Goal: Task Accomplishment & Management: Use online tool/utility

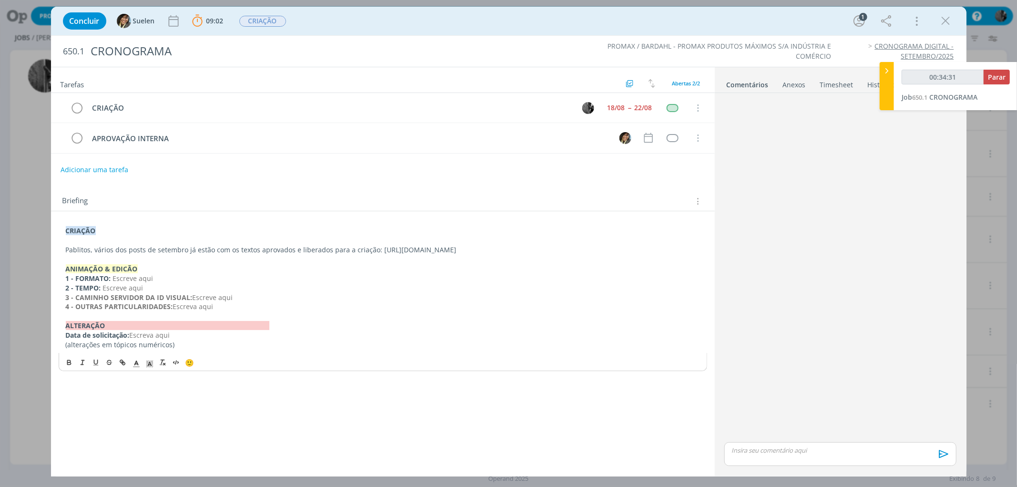
type input "00:34:32"
click at [991, 75] on span "Parar" at bounding box center [997, 76] width 18 height 9
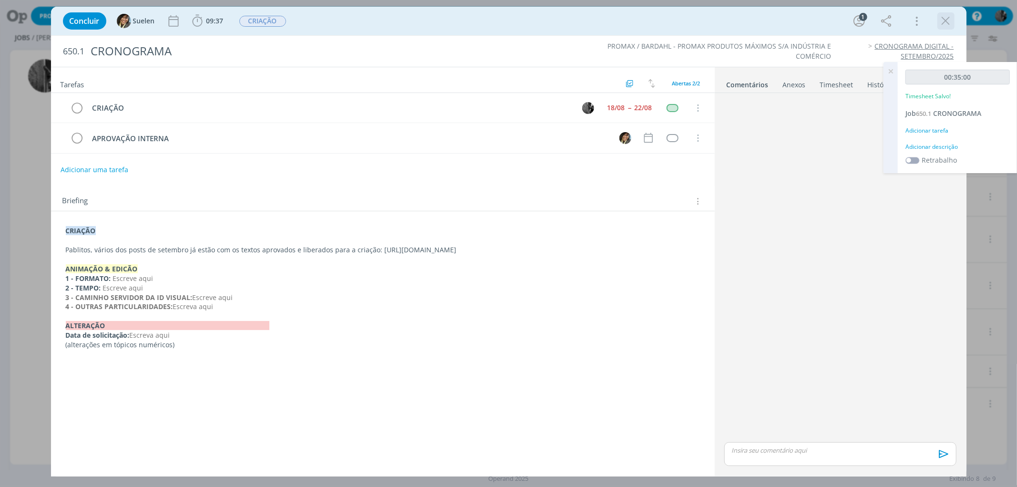
click at [947, 23] on icon "dialog" at bounding box center [946, 21] width 14 height 14
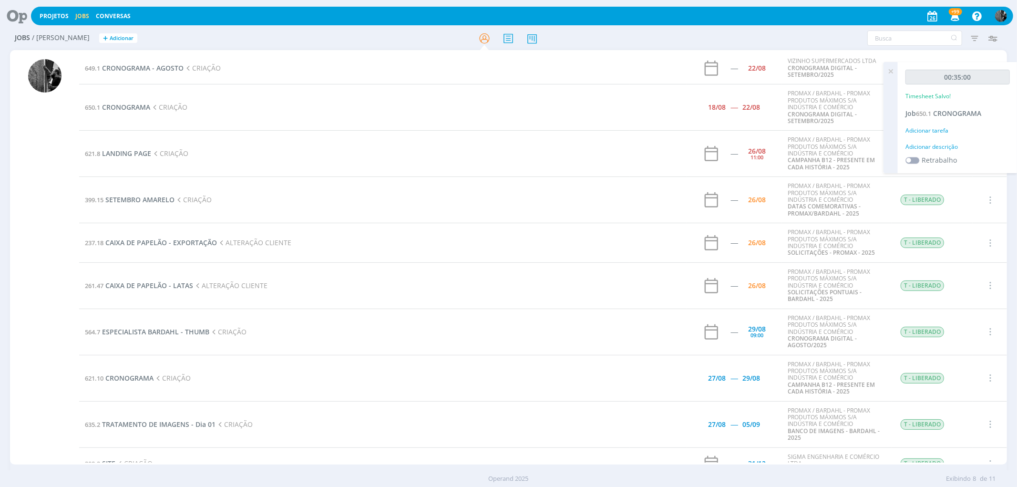
click at [889, 70] on icon at bounding box center [890, 71] width 17 height 19
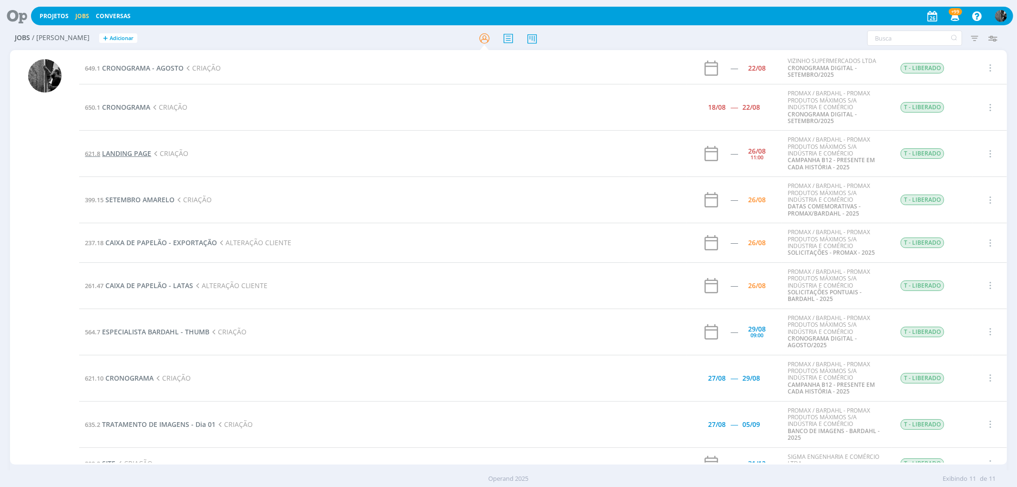
click at [113, 153] on span "LANDING PAGE" at bounding box center [126, 153] width 49 height 9
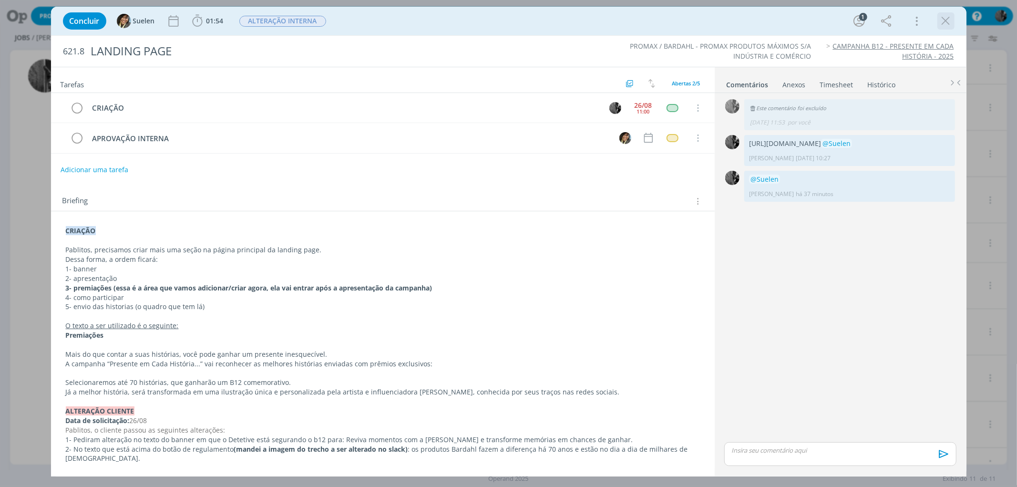
click at [943, 15] on icon "dialog" at bounding box center [946, 21] width 14 height 14
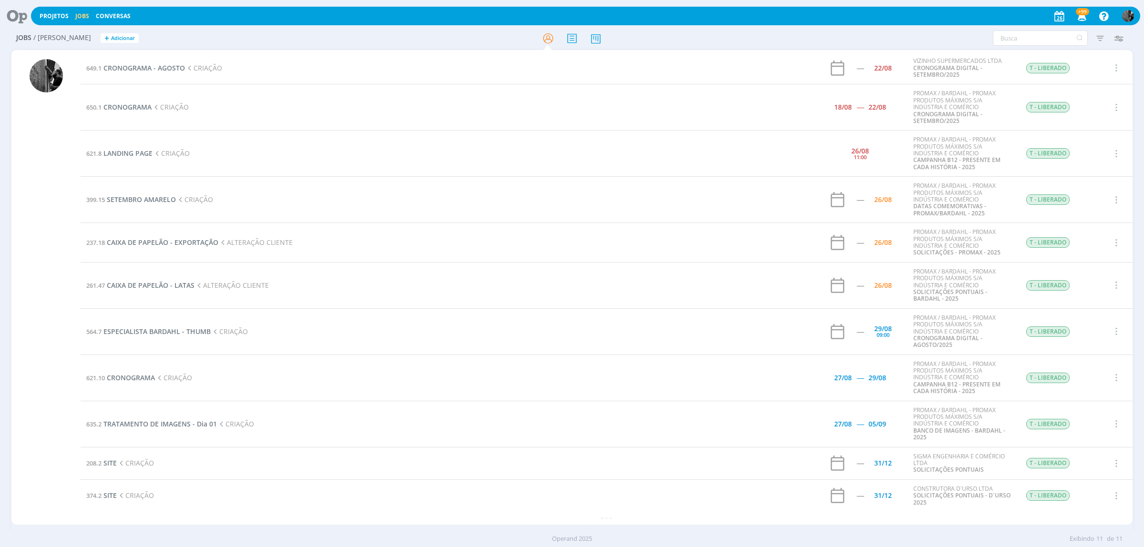
click at [122, 148] on td "621.8 LANDING PAGE CRIAÇÃO" at bounding box center [418, 154] width 675 height 46
click at [124, 157] on span "LANDING PAGE" at bounding box center [127, 153] width 49 height 9
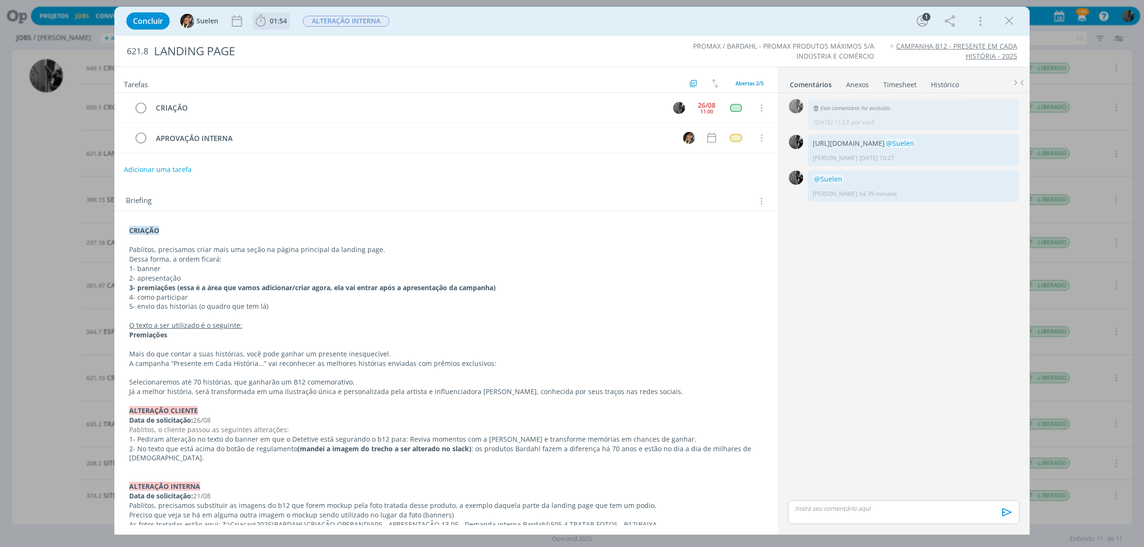
click at [254, 20] on icon "dialog" at bounding box center [261, 21] width 14 height 14
click at [269, 42] on icon "dialog" at bounding box center [274, 42] width 17 height 12
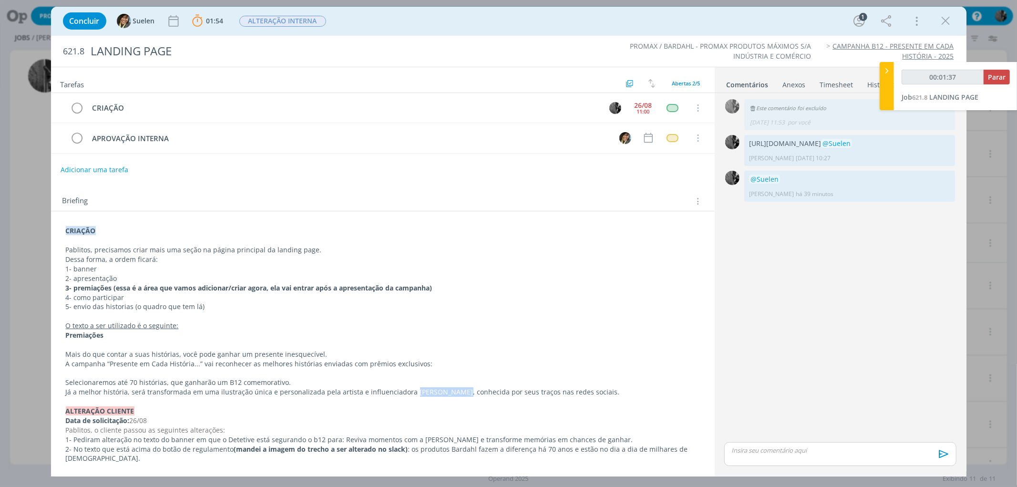
drag, startPoint x: 406, startPoint y: 389, endPoint x: 450, endPoint y: 391, distance: 43.9
click at [450, 391] on p "Já a melhor história, será transformada em uma ilustração única e personalizada…" at bounding box center [383, 392] width 634 height 10
copy p "[PERSON_NAME]"
type input "00:14:56"
click at [998, 79] on span "Parar" at bounding box center [997, 76] width 18 height 9
